Goal: Transaction & Acquisition: Purchase product/service

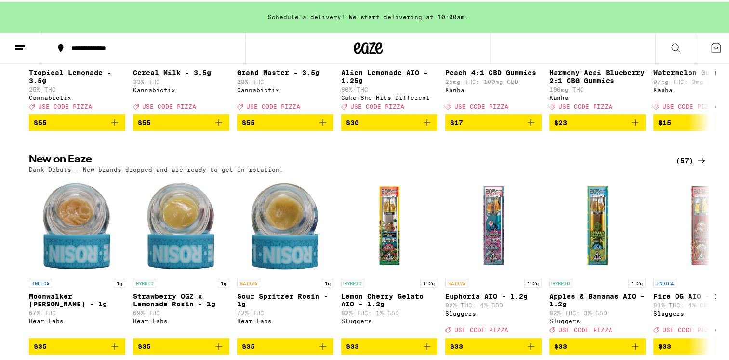
scroll to position [337, 0]
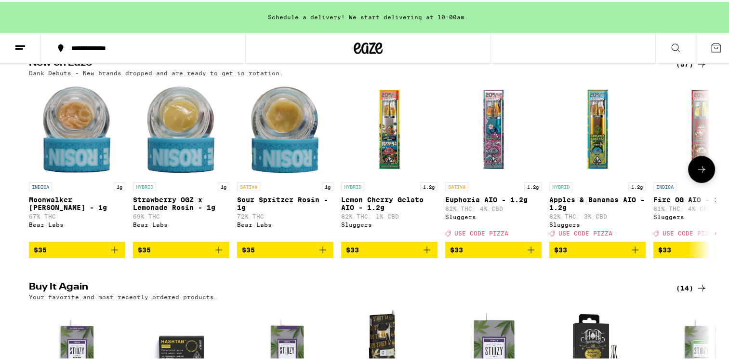
click at [78, 110] on img "Open page for Moonwalker OG Rosin - 1g from Bear Labs" at bounding box center [77, 127] width 96 height 96
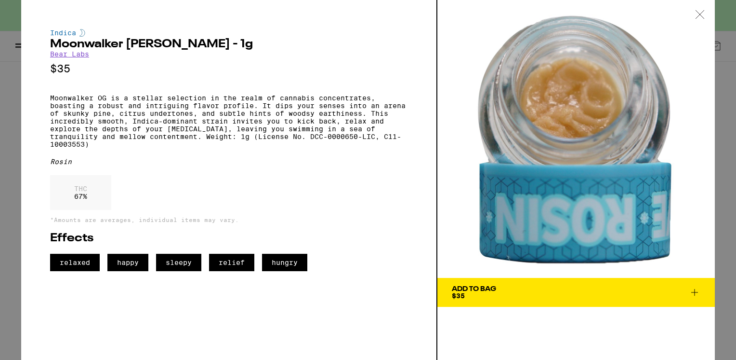
click at [703, 16] on icon at bounding box center [701, 14] width 10 height 9
